Goal: Information Seeking & Learning: Learn about a topic

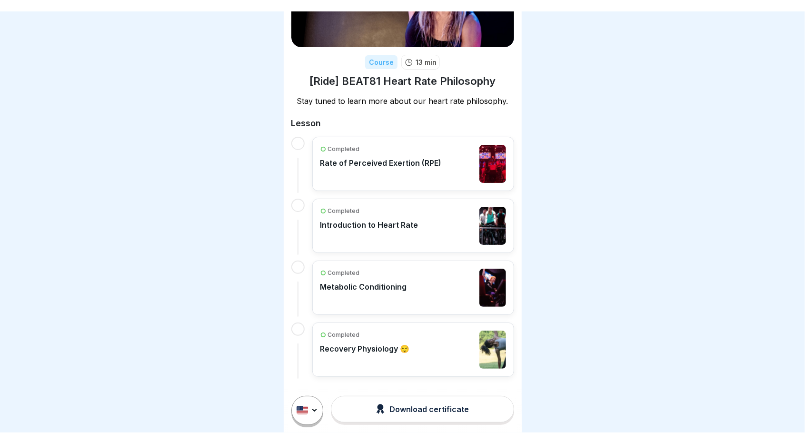
scroll to position [75, 0]
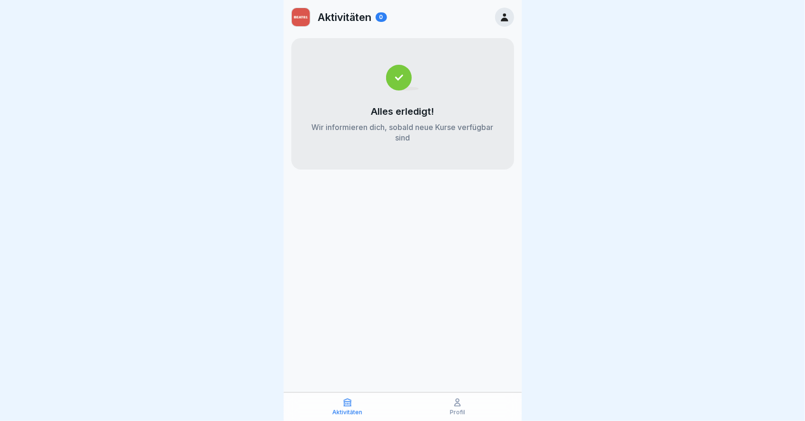
click at [348, 409] on p "Aktivitäten" at bounding box center [348, 412] width 30 height 7
click at [460, 409] on p "Profil" at bounding box center [457, 412] width 15 height 7
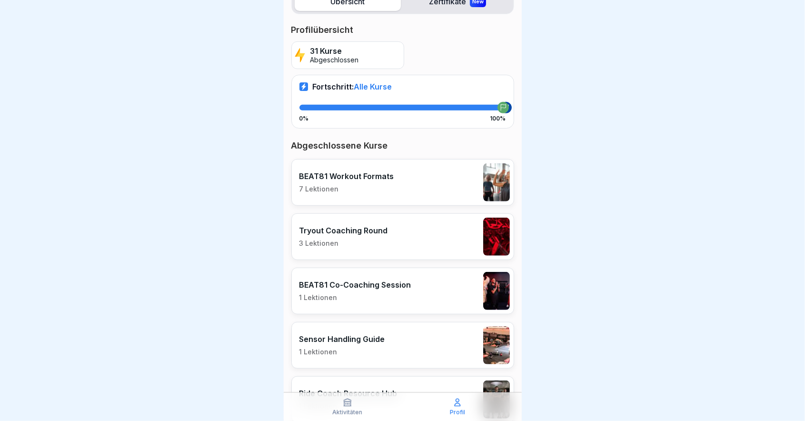
scroll to position [136, 0]
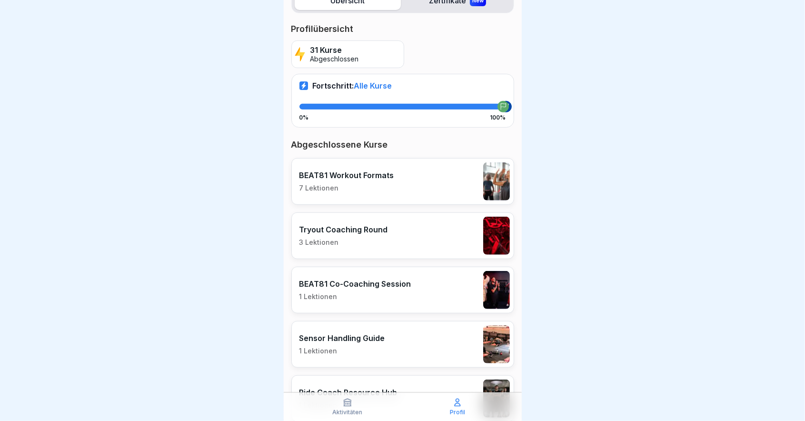
click at [375, 174] on p "BEAT81 Workout Formats" at bounding box center [346, 175] width 95 height 10
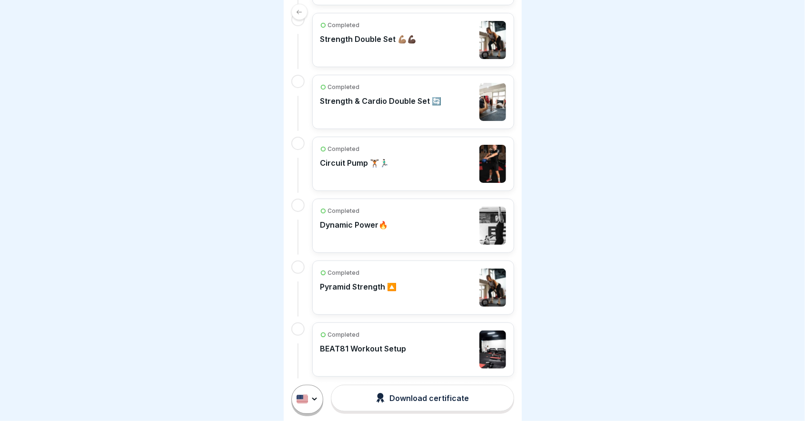
scroll to position [282, 0]
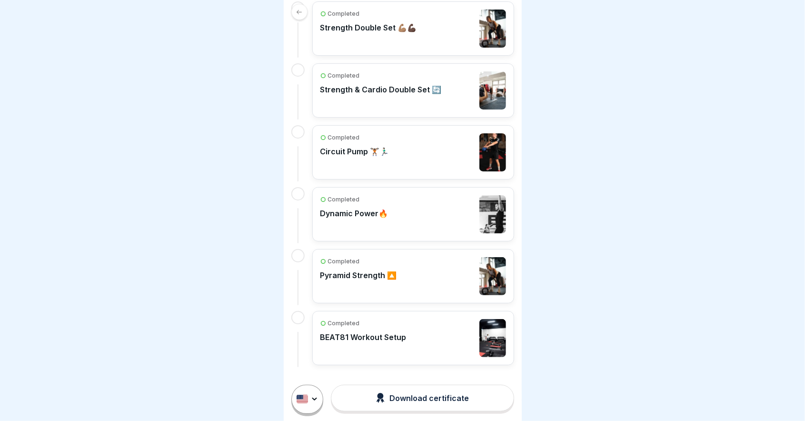
click at [385, 29] on p "Strength Double Set 💪🏽💪🏿" at bounding box center [368, 28] width 97 height 10
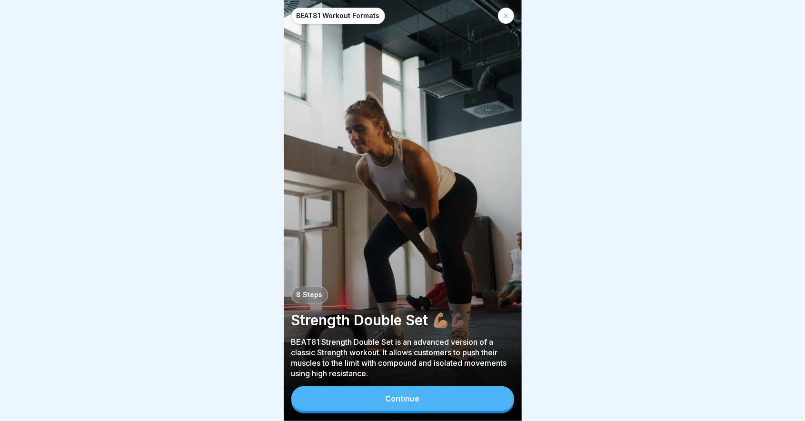
click at [417, 385] on div "BEAT81 Workout Formats 8 Steps Strength Double Set 💪🏽💪🏿 BEAT81 Strength Double …" at bounding box center [403, 210] width 238 height 421
click at [417, 390] on button "Continue" at bounding box center [402, 398] width 223 height 25
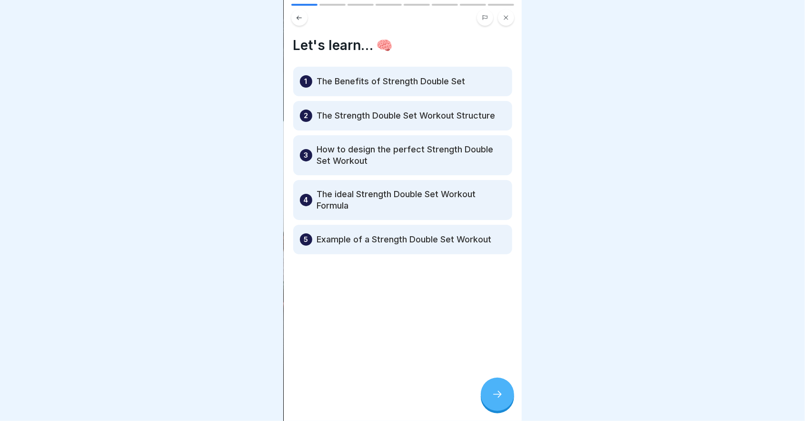
click at [495, 396] on icon at bounding box center [497, 393] width 11 height 11
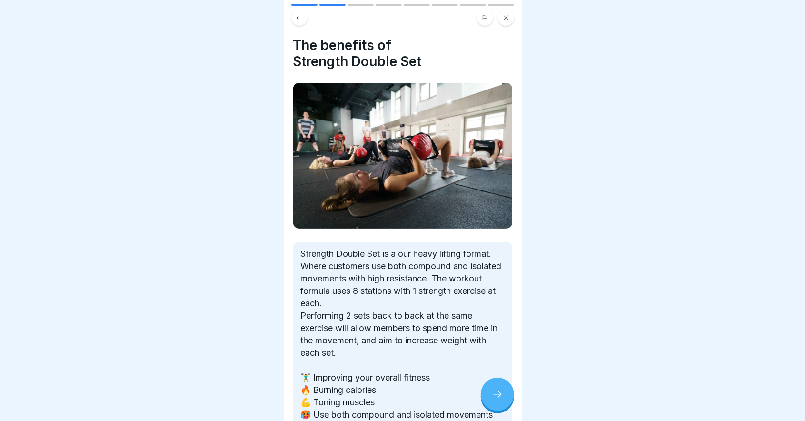
click at [495, 396] on icon at bounding box center [497, 393] width 11 height 11
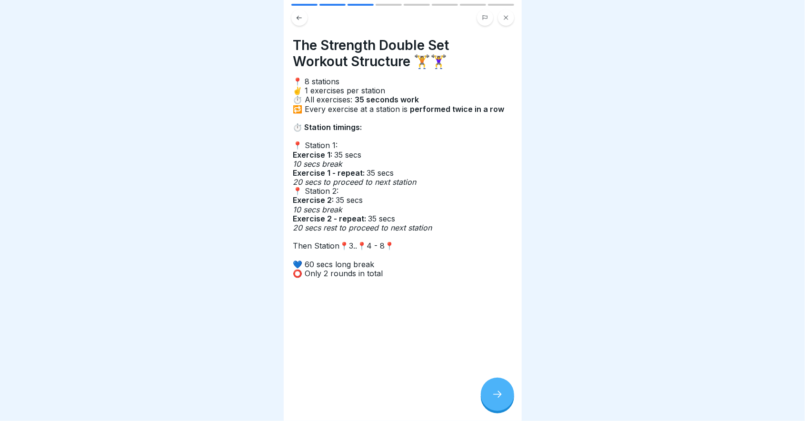
click at [495, 396] on icon at bounding box center [497, 393] width 11 height 11
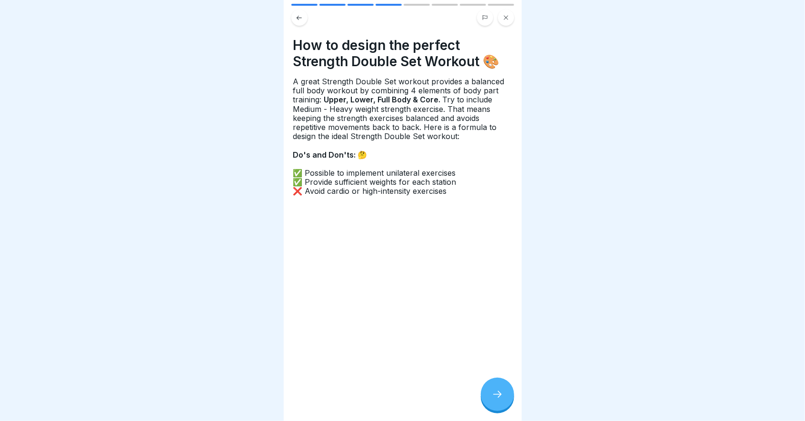
click at [495, 396] on icon at bounding box center [497, 393] width 11 height 11
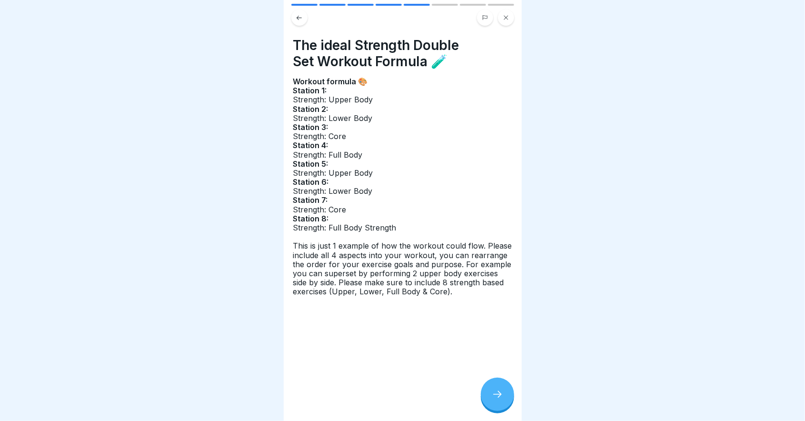
click at [495, 396] on icon at bounding box center [497, 393] width 11 height 11
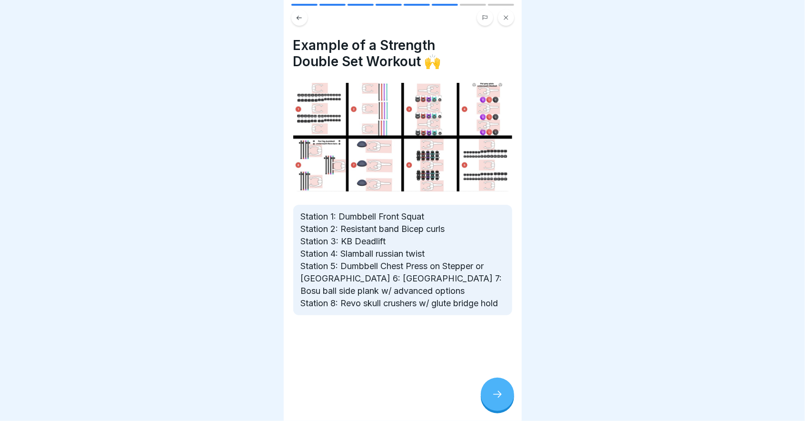
click at [495, 396] on icon at bounding box center [497, 393] width 11 height 11
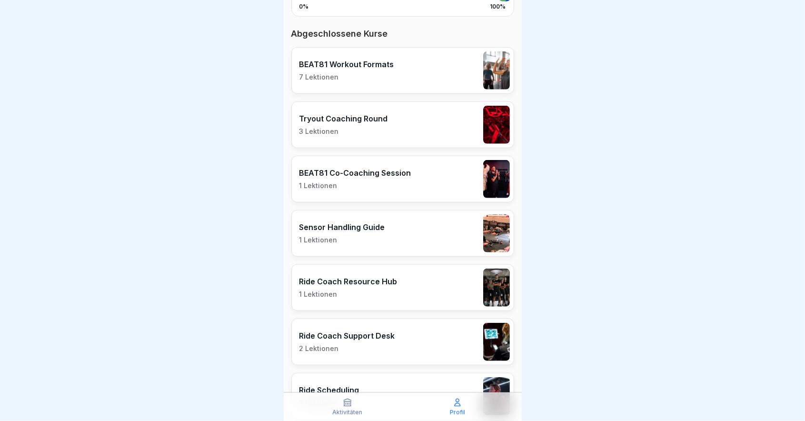
scroll to position [247, 0]
click at [395, 132] on div "Tryout Coaching Round 3 Lektionen" at bounding box center [402, 124] width 223 height 47
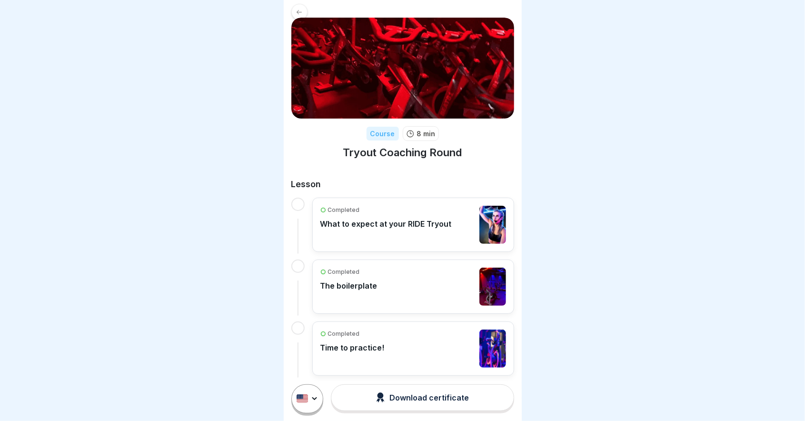
scroll to position [26, 0]
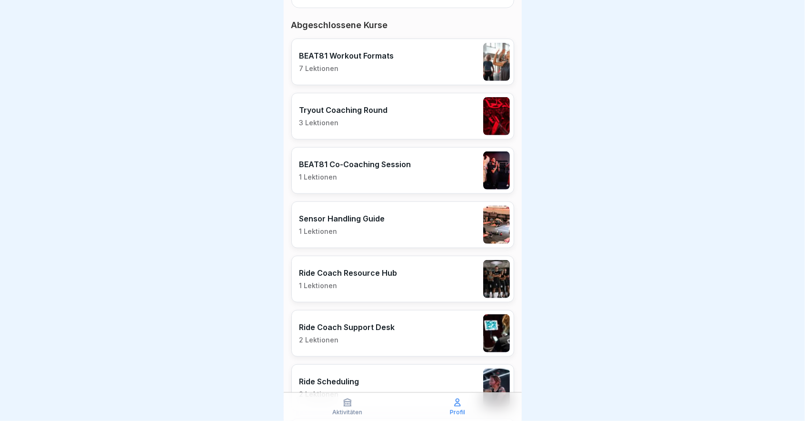
scroll to position [255, 0]
click at [385, 175] on p "1 Lektionen" at bounding box center [355, 177] width 112 height 9
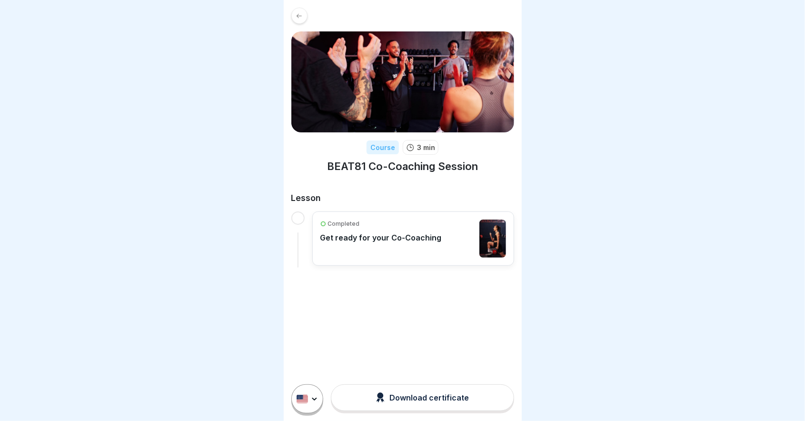
click at [384, 240] on p "Get ready for your Co-Coaching" at bounding box center [380, 238] width 121 height 10
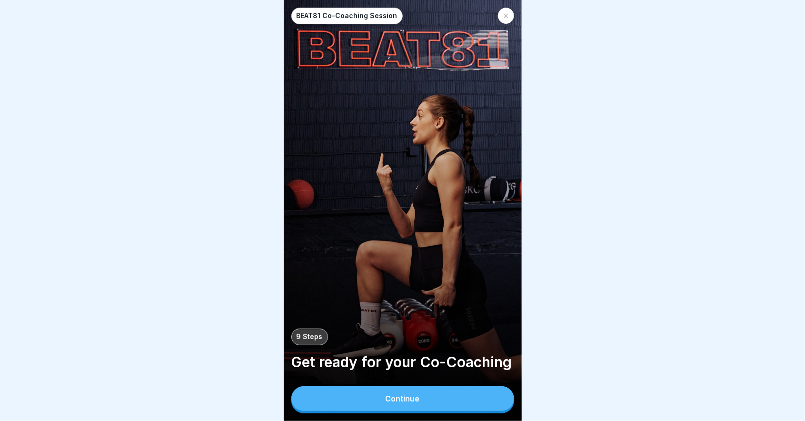
click at [383, 395] on button "Continue" at bounding box center [402, 398] width 223 height 25
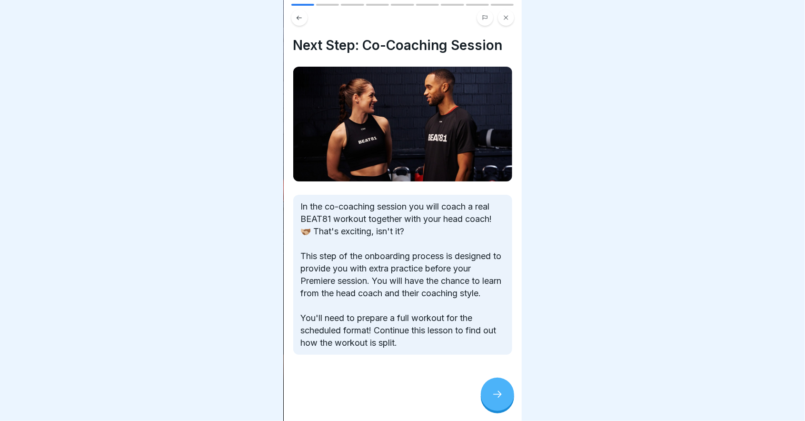
click at [498, 384] on div at bounding box center [497, 393] width 33 height 33
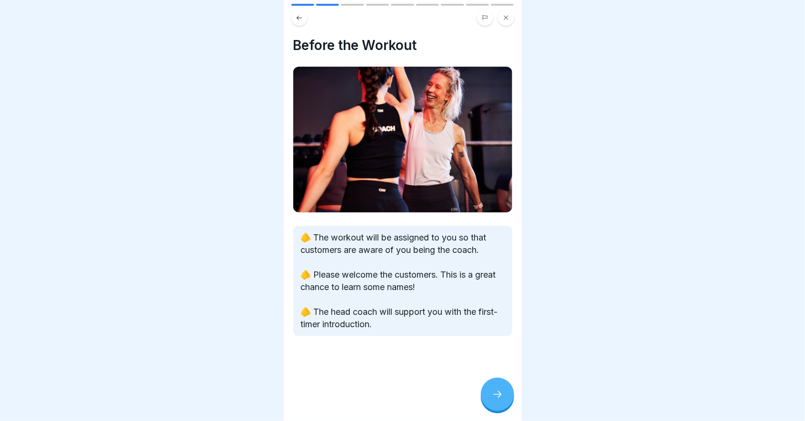
click at [498, 384] on div at bounding box center [497, 393] width 33 height 33
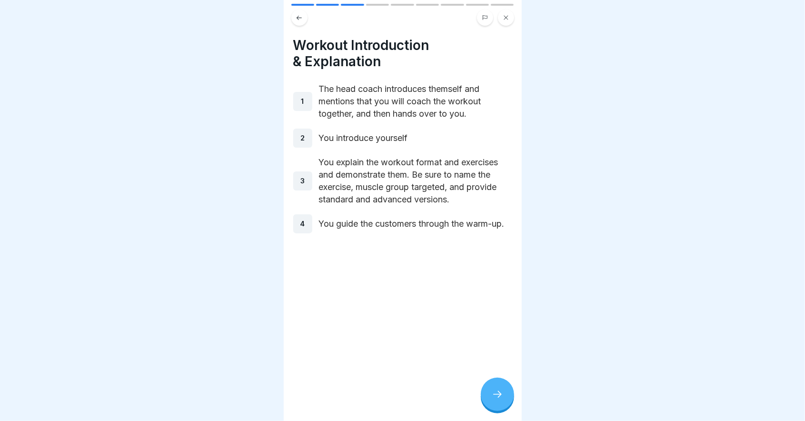
click at [505, 389] on div at bounding box center [497, 393] width 33 height 33
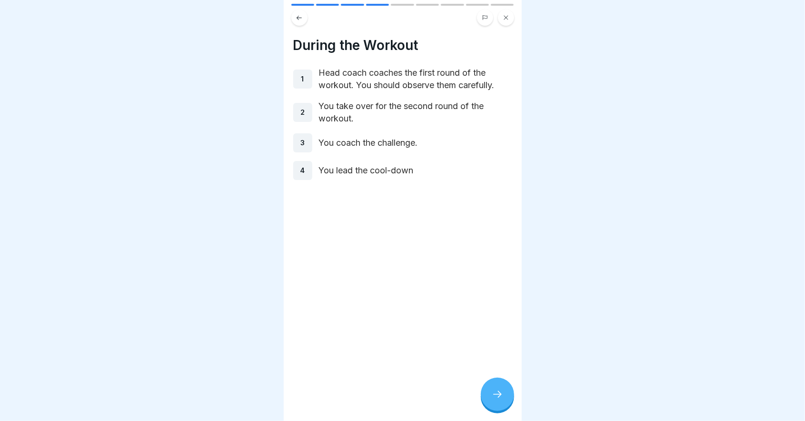
click at [493, 395] on icon at bounding box center [497, 393] width 11 height 11
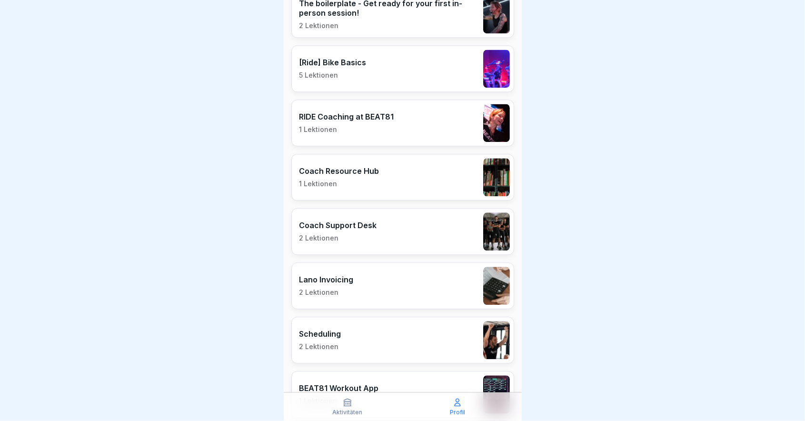
scroll to position [1064, 0]
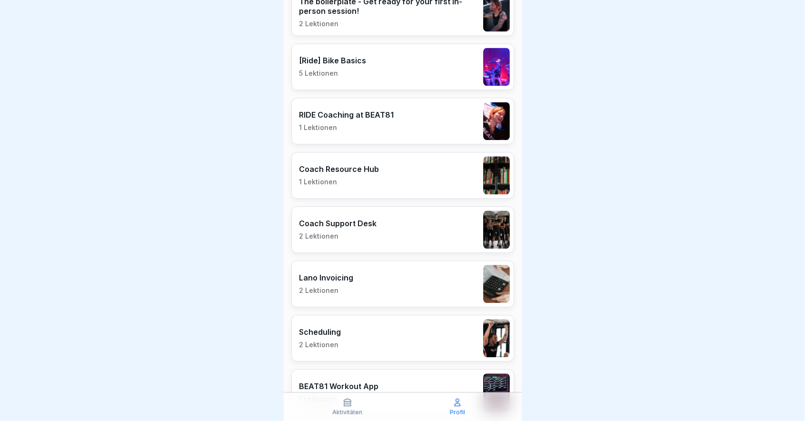
click at [383, 176] on div "Coach Resource Hub 1 Lektionen" at bounding box center [402, 175] width 223 height 47
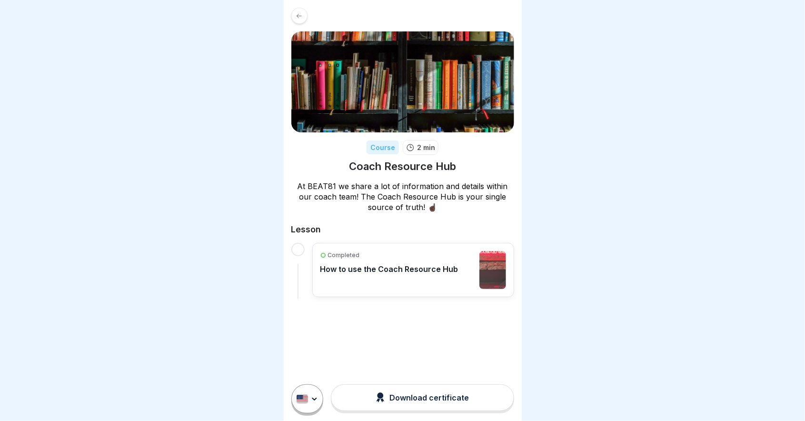
click at [393, 271] on p "How to use the Coach Resource Hub" at bounding box center [389, 269] width 138 height 10
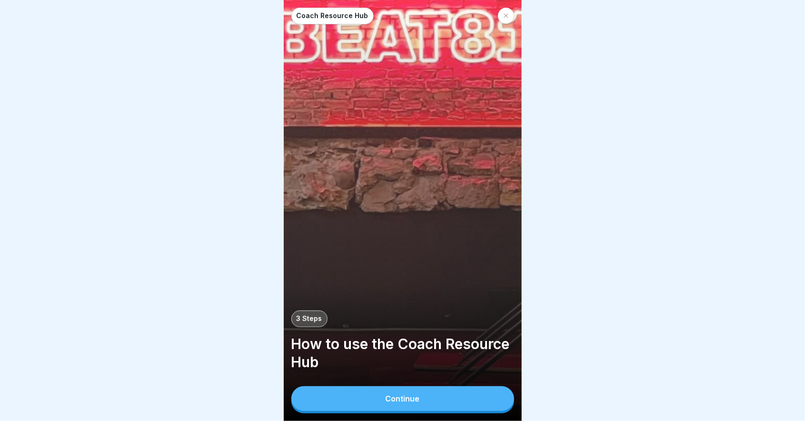
click at [416, 402] on div "Continue" at bounding box center [403, 398] width 34 height 9
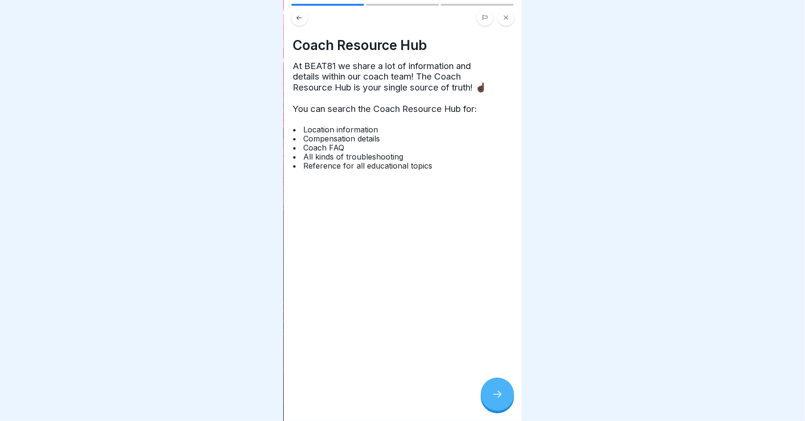
click at [501, 398] on icon at bounding box center [497, 393] width 11 height 11
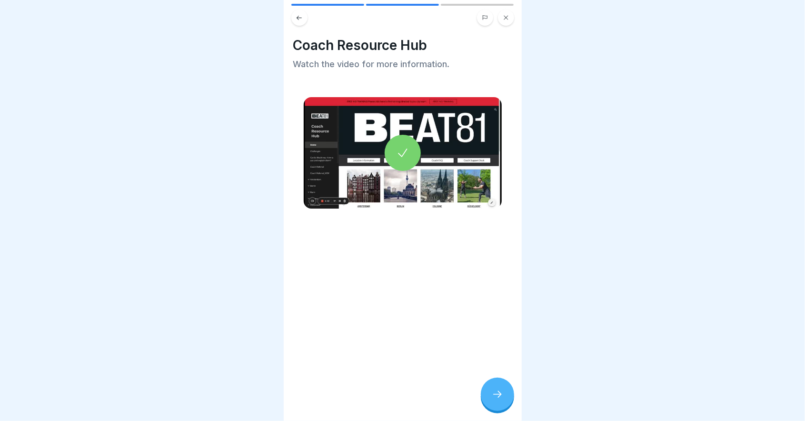
click at [501, 398] on icon at bounding box center [497, 393] width 11 height 11
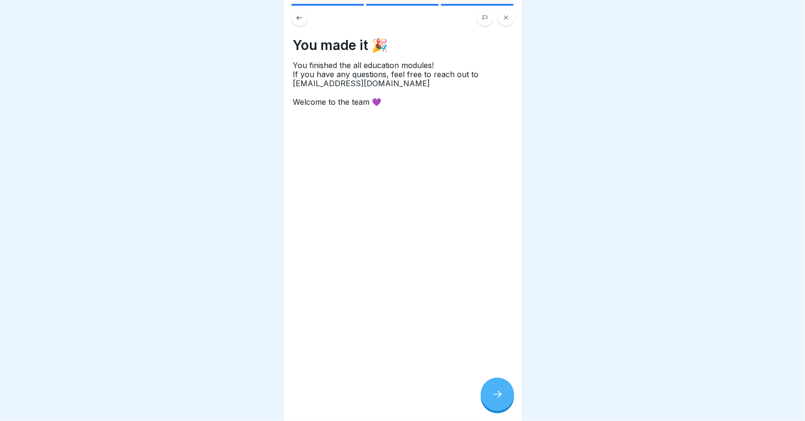
click at [501, 398] on icon at bounding box center [497, 393] width 11 height 11
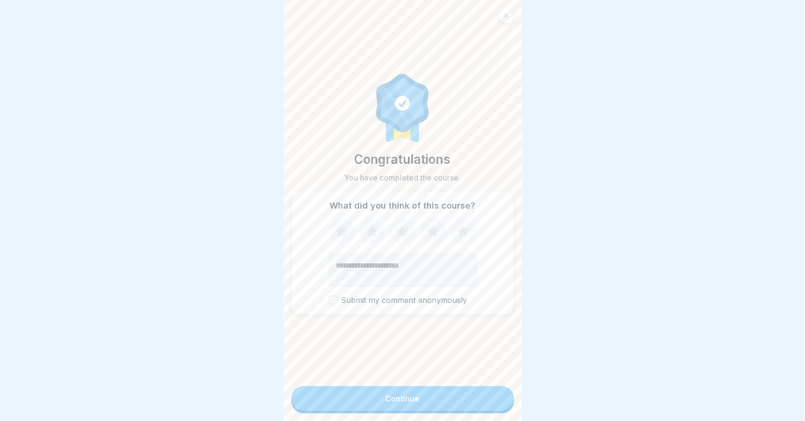
click at [462, 399] on button "Continue" at bounding box center [402, 398] width 223 height 25
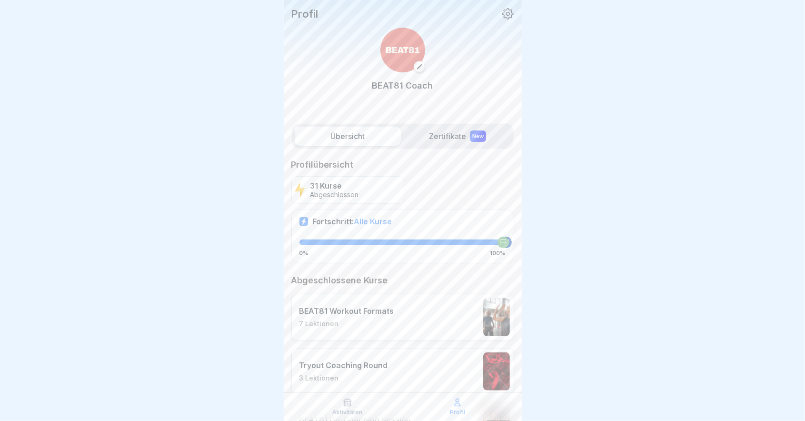
click at [466, 136] on label "Zertifikate New" at bounding box center [458, 136] width 106 height 19
